Goal: Task Accomplishment & Management: Use online tool/utility

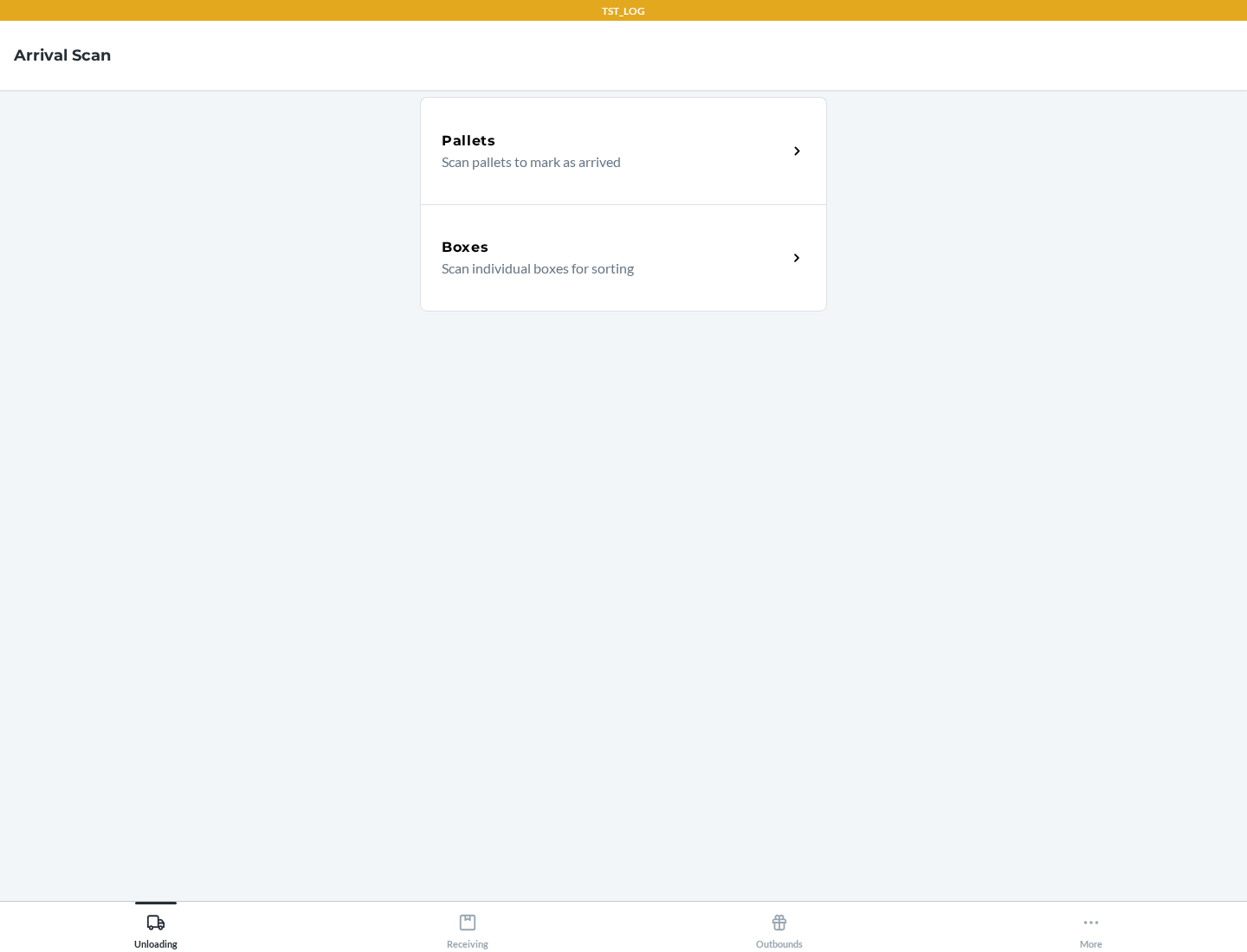
click at [614, 247] on div "Boxes" at bounding box center [614, 247] width 346 height 20
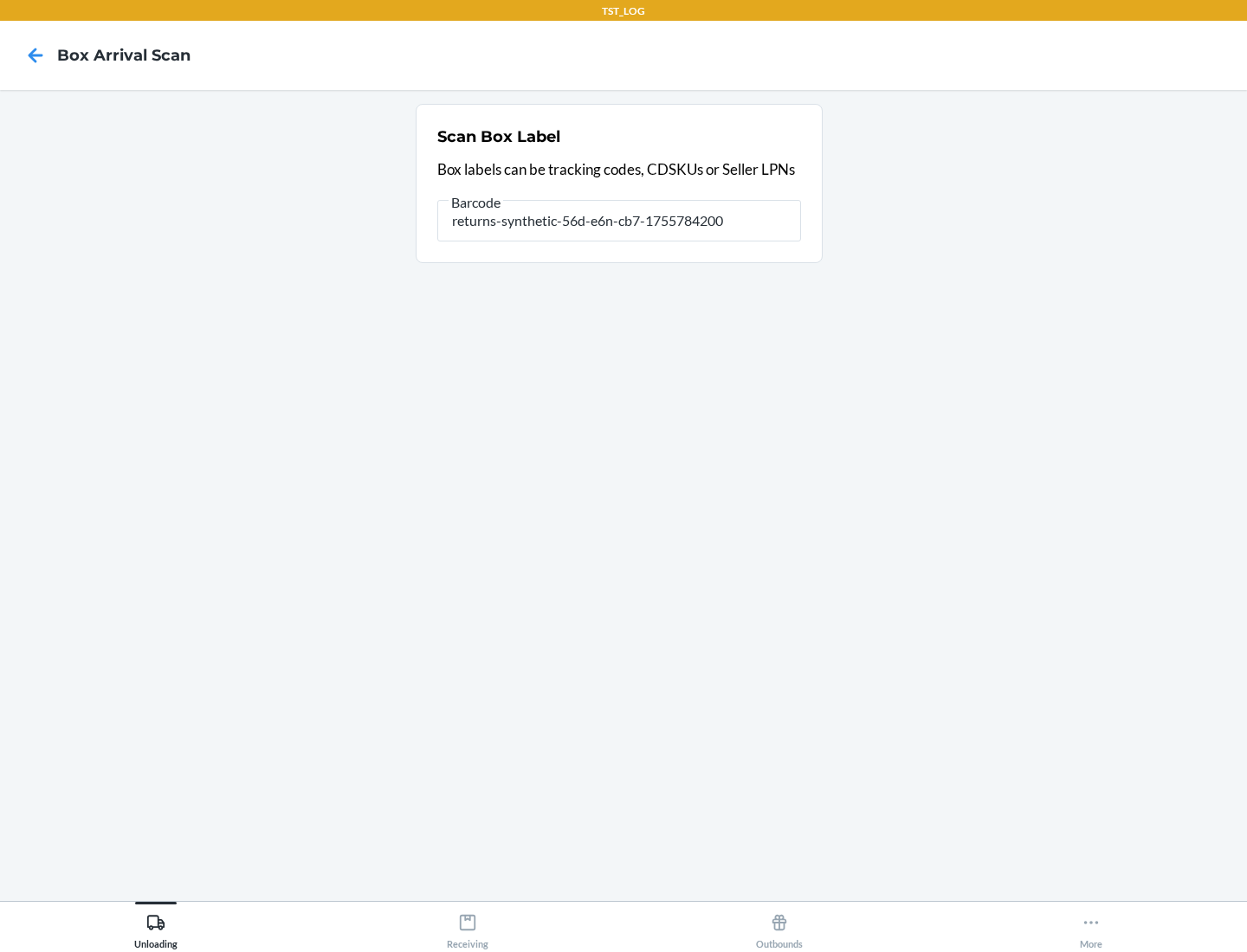
type input "returns-synthetic-56d-e6n-cb7-1755784200"
